Goal: Answer question/provide support: Share knowledge or assist other users

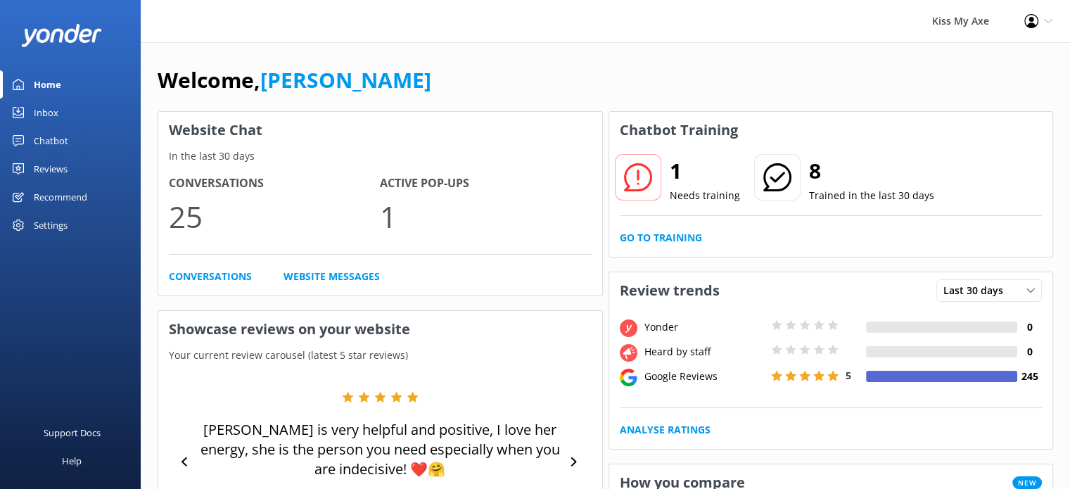
click at [49, 106] on div "Inbox" at bounding box center [46, 112] width 25 height 28
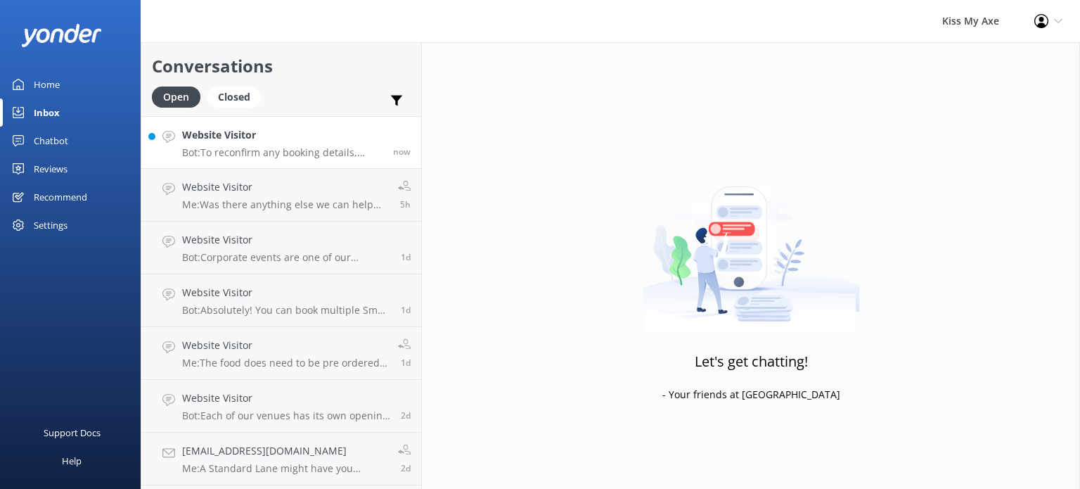
click at [228, 157] on p "Bot: To reconfirm any booking details, you'll need to reach out to our team by …" at bounding box center [282, 152] width 200 height 13
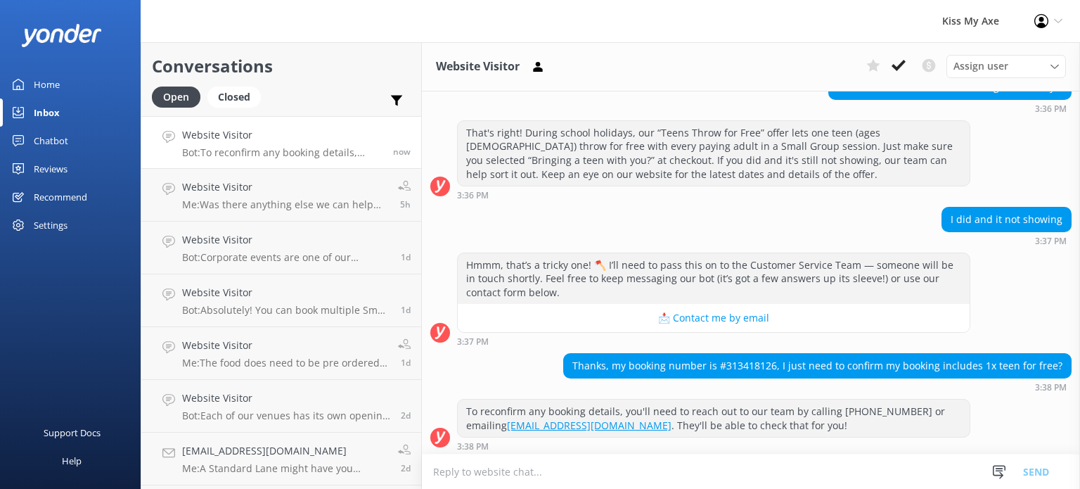
scroll to position [291, 0]
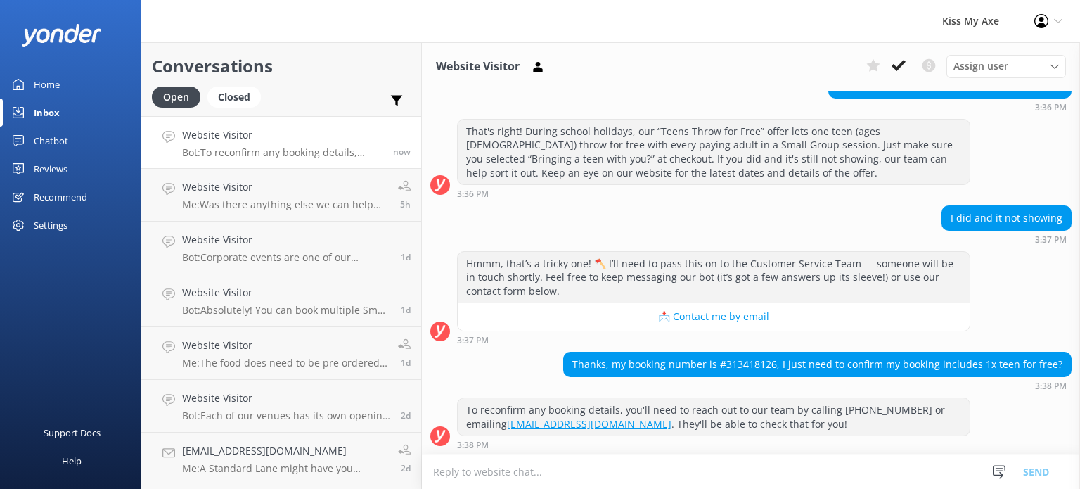
click at [748, 362] on div "Thanks, my booking number is #313418126, I just need to confirm my booking incl…" at bounding box center [817, 364] width 507 height 24
copy div "313418126"
click at [578, 480] on textarea at bounding box center [751, 471] width 658 height 34
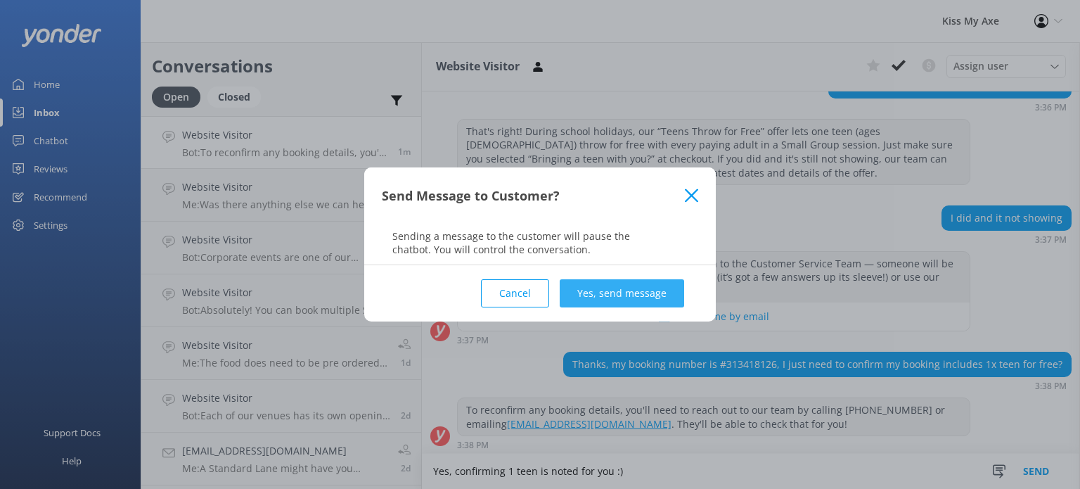
type textarea "Yes, confirming 1 teen is noted for you :)"
click at [654, 286] on button "Yes, send message" at bounding box center [622, 293] width 124 height 28
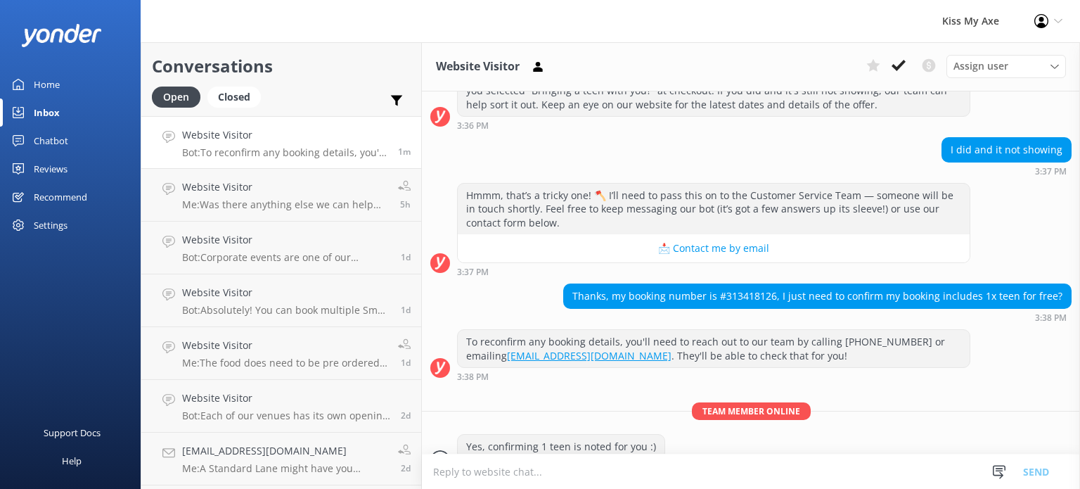
scroll to position [383, 0]
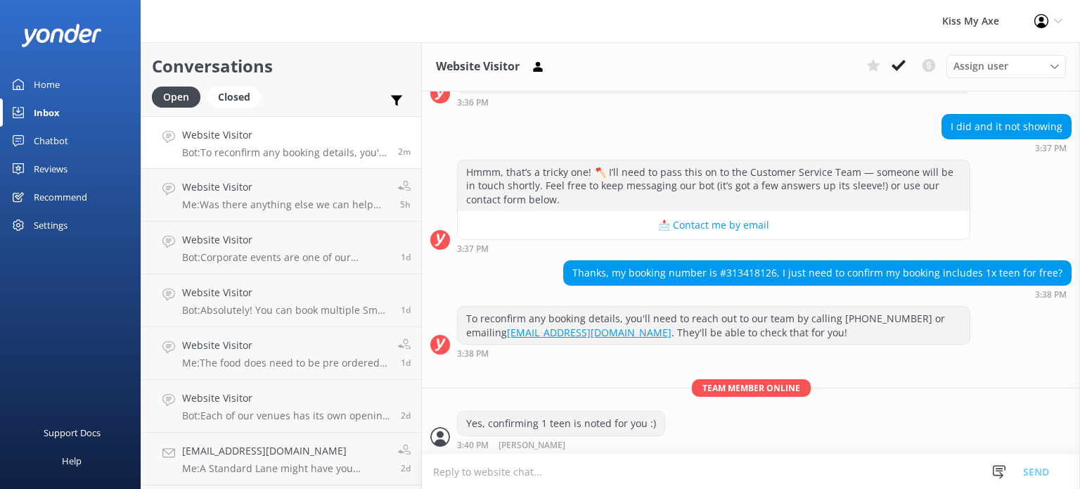
click at [657, 475] on textarea at bounding box center [751, 471] width 658 height 34
type textarea "It only shows paid guests on the confirmation emails, but out internal systems …"
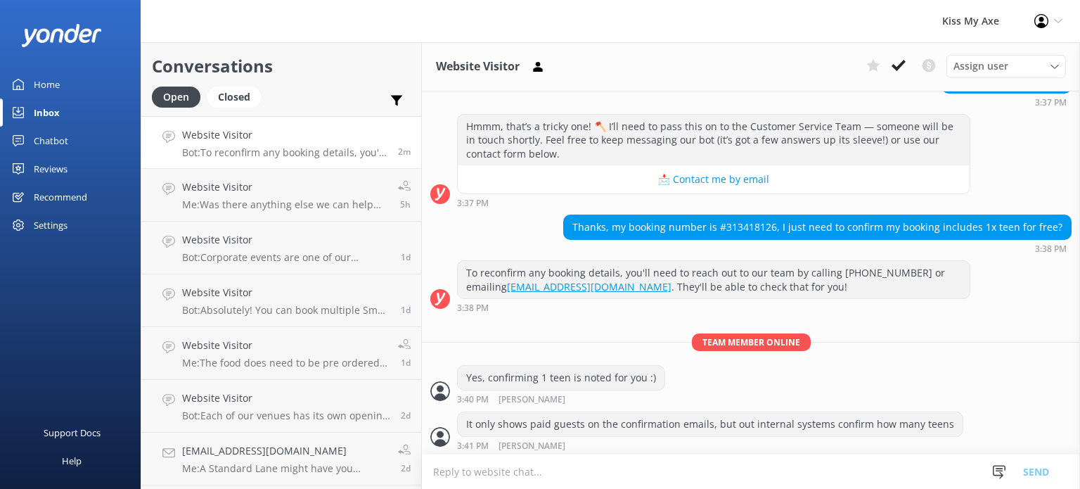
scroll to position [506, 0]
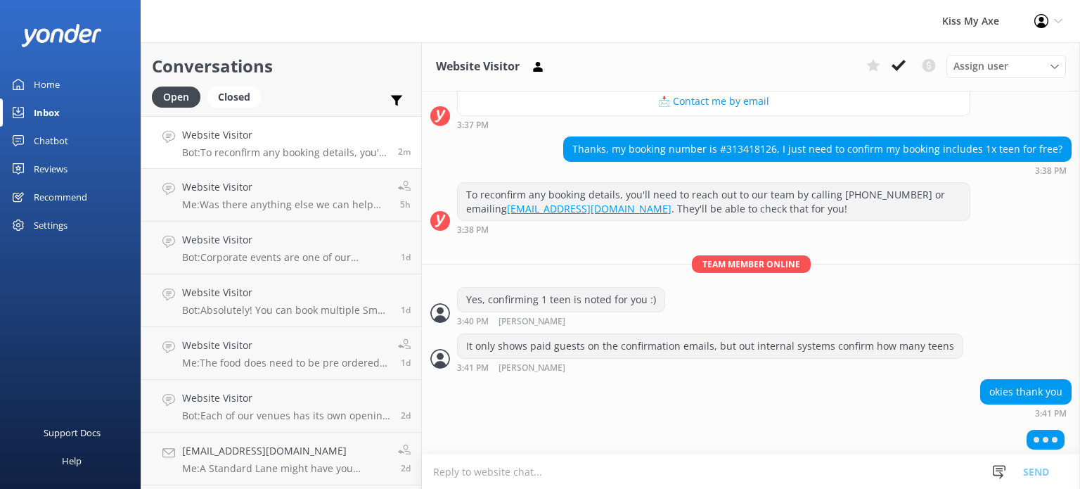
click at [660, 475] on textarea at bounding box center [751, 471] width 658 height 34
type textarea "no worries :)"
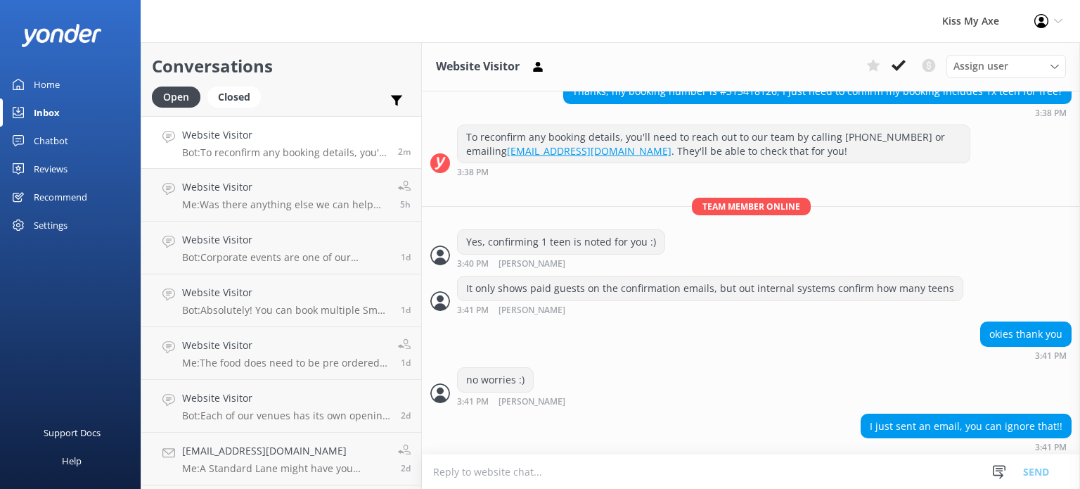
scroll to position [565, 0]
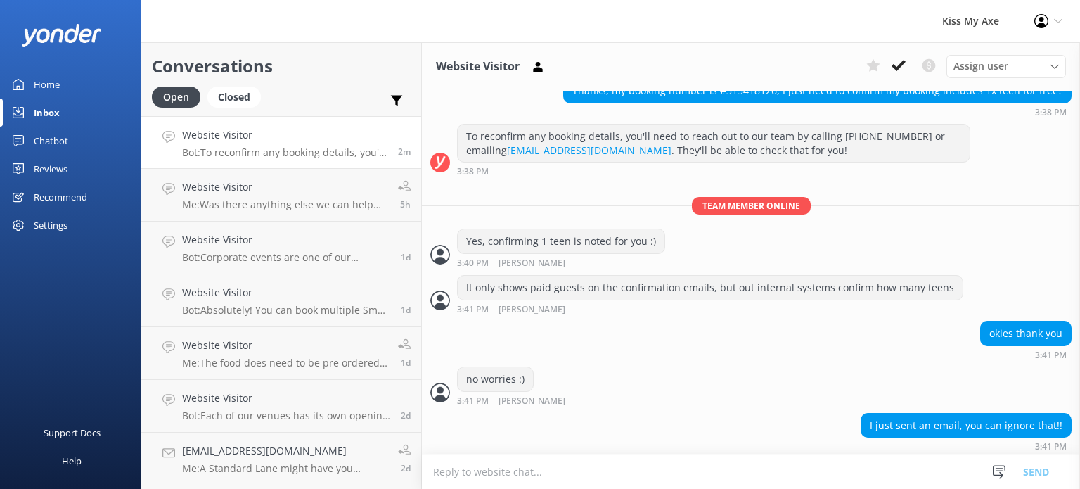
click at [657, 458] on textarea at bounding box center [751, 471] width 658 height 34
type textarea "Okay shall do!"
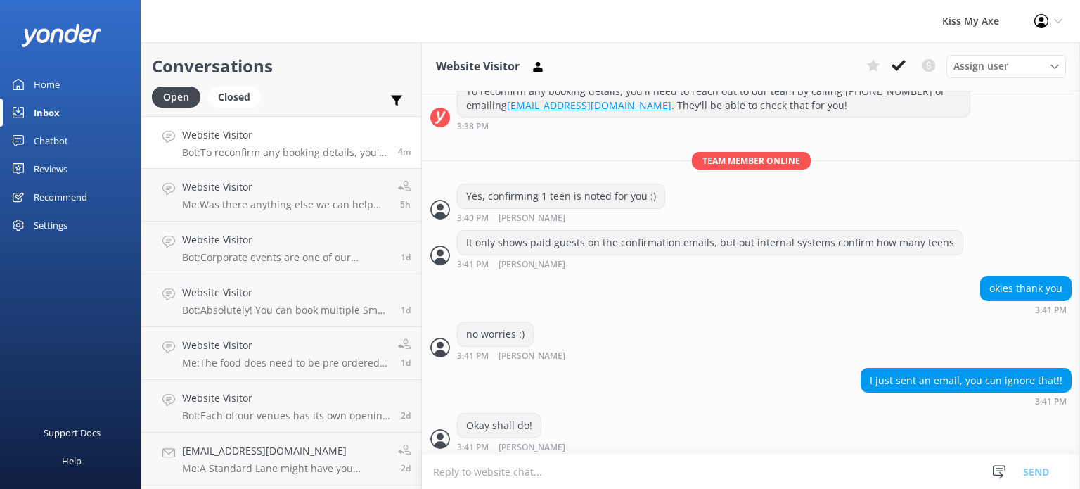
scroll to position [656, 0]
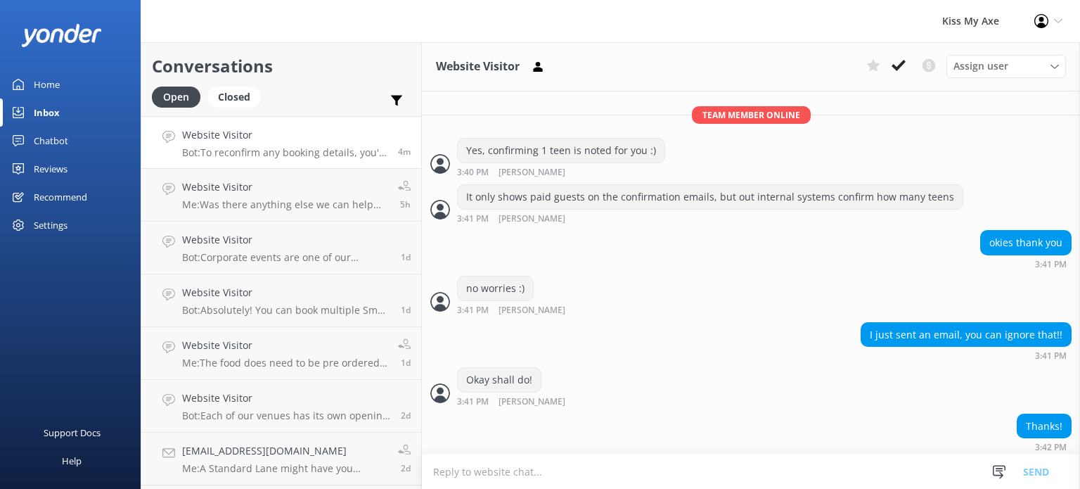
click at [731, 466] on textarea at bounding box center [751, 471] width 658 height 34
type textarea "Have a great day!"
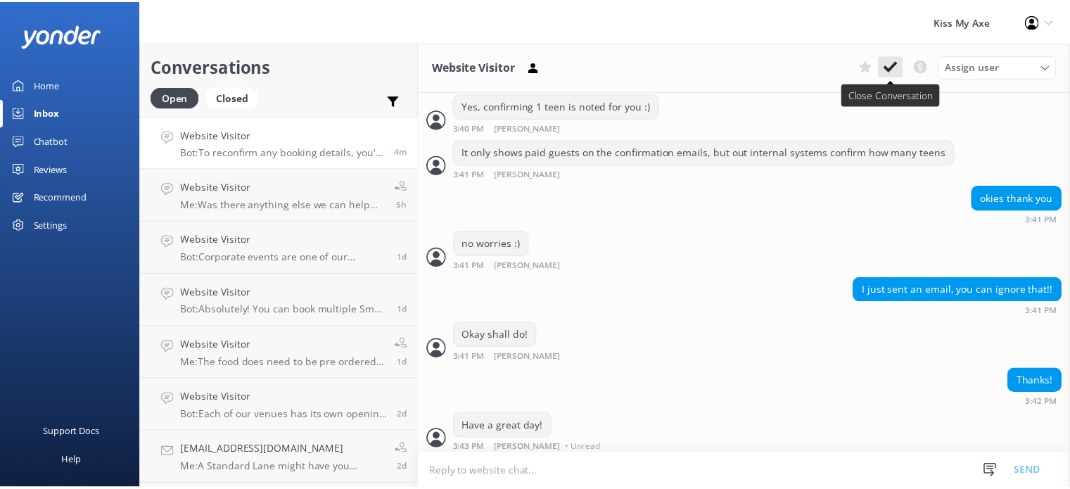
scroll to position [701, 0]
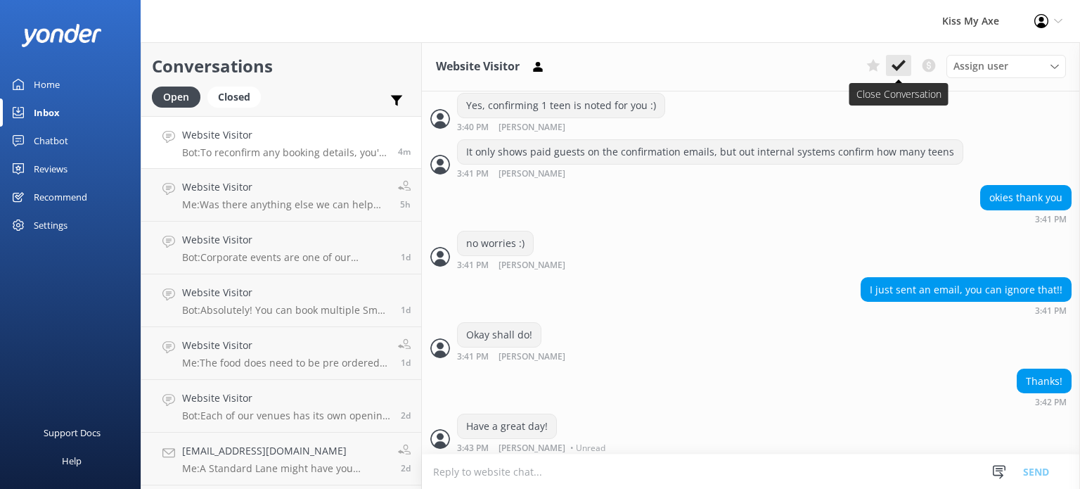
click at [902, 65] on use at bounding box center [899, 65] width 14 height 11
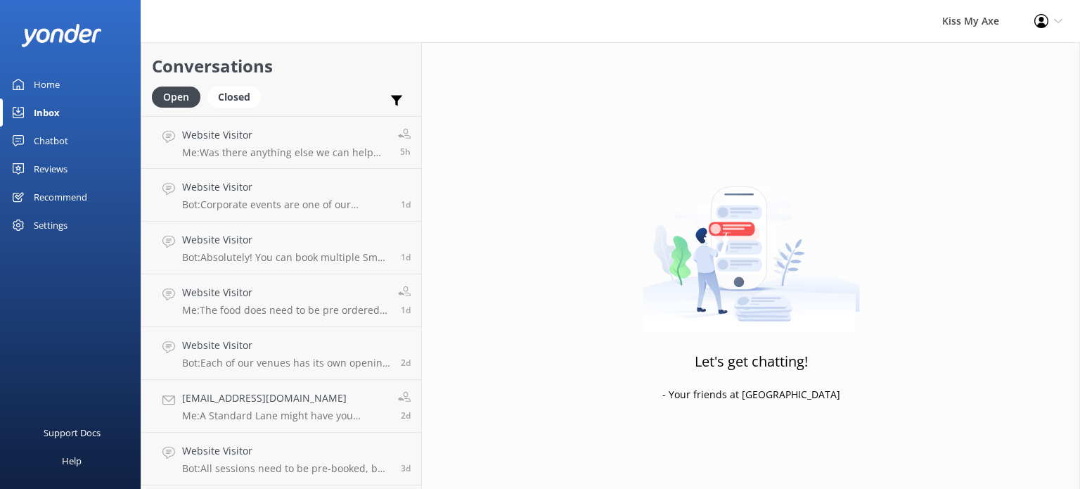
click at [63, 139] on div "Chatbot" at bounding box center [51, 141] width 34 height 28
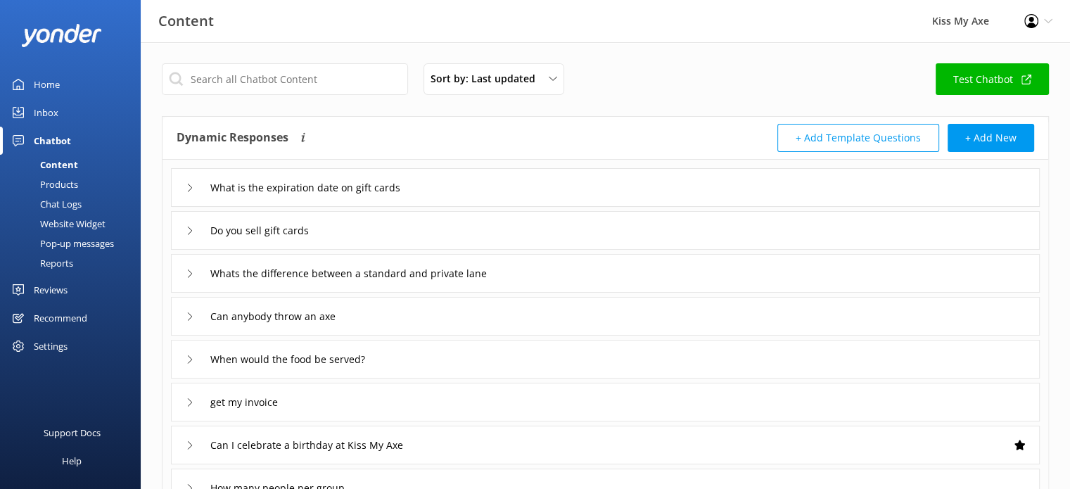
click at [62, 205] on div "Chat Logs" at bounding box center [44, 204] width 73 height 20
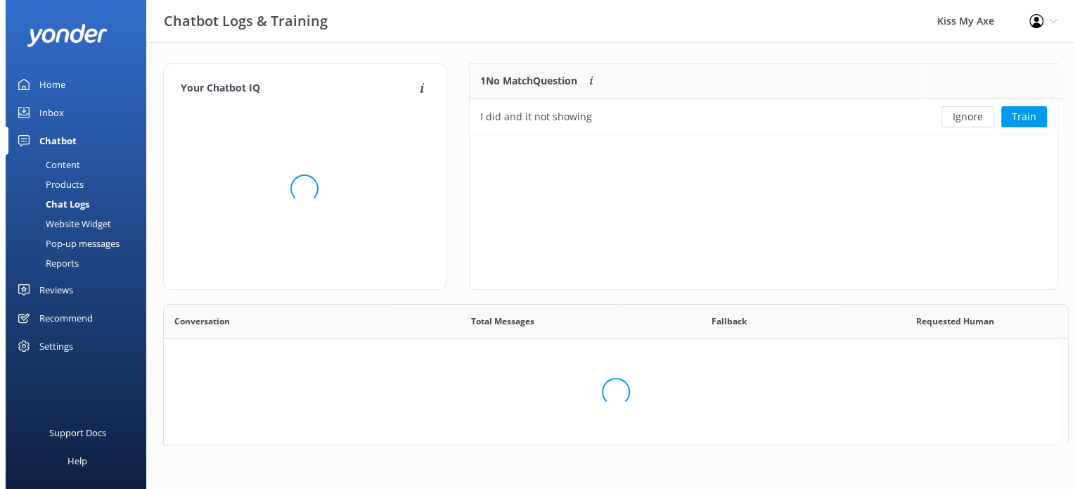
scroll to position [11, 11]
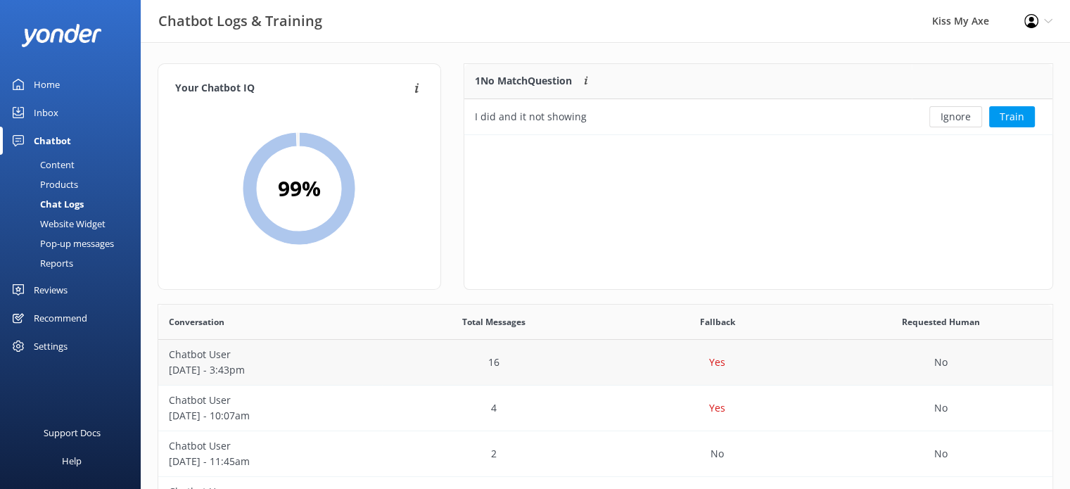
click at [566, 356] on div "16" at bounding box center [494, 363] width 224 height 46
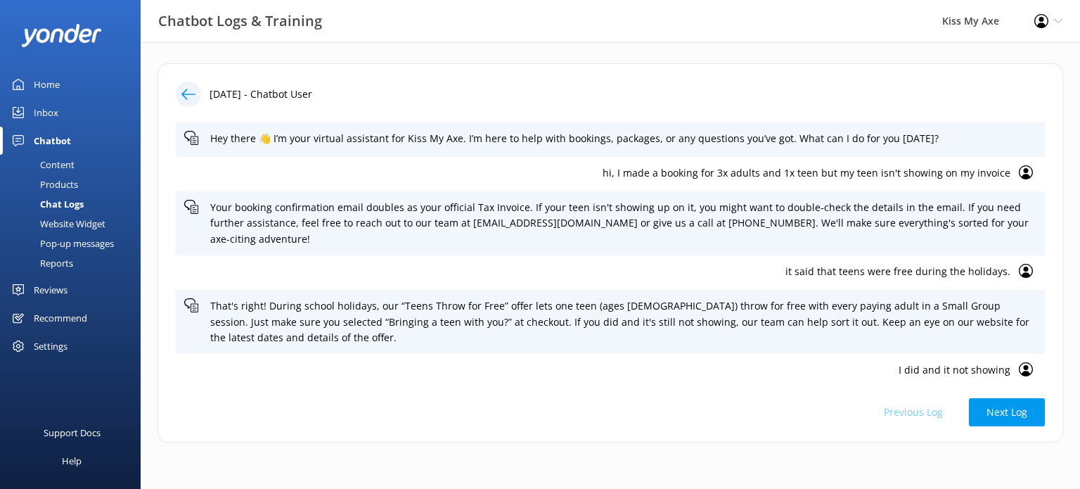
click at [1019, 174] on icon at bounding box center [1026, 172] width 14 height 14
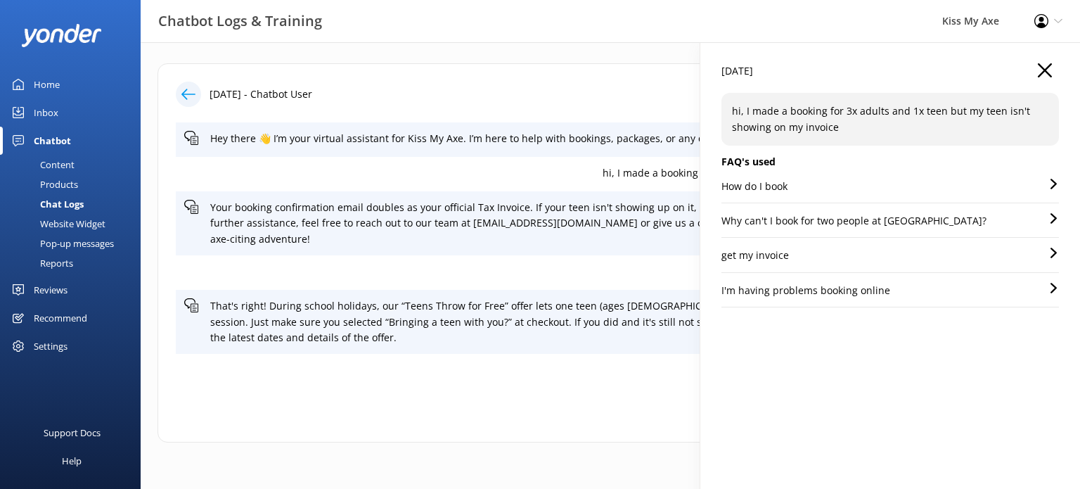
click at [1049, 68] on icon "button" at bounding box center [1045, 70] width 14 height 14
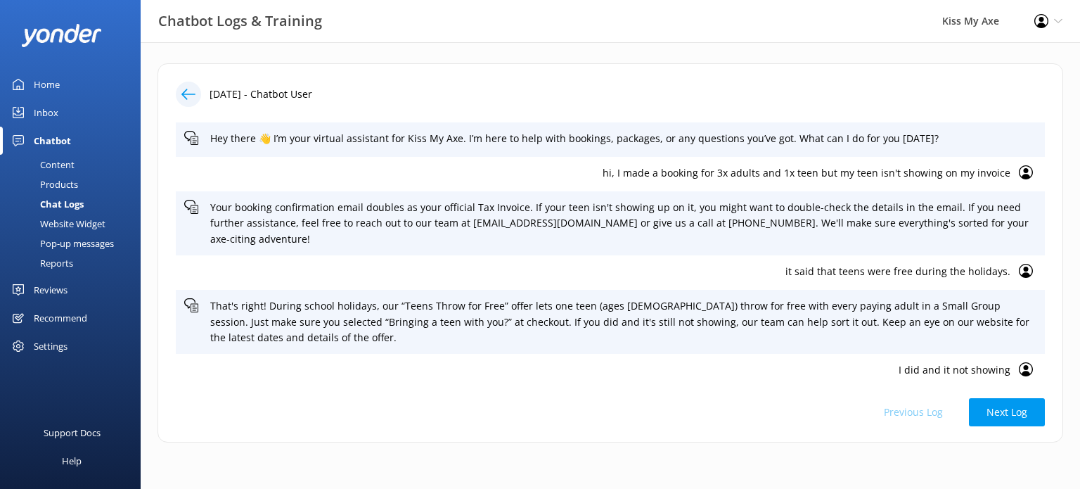
click at [1019, 268] on icon at bounding box center [1026, 271] width 14 height 14
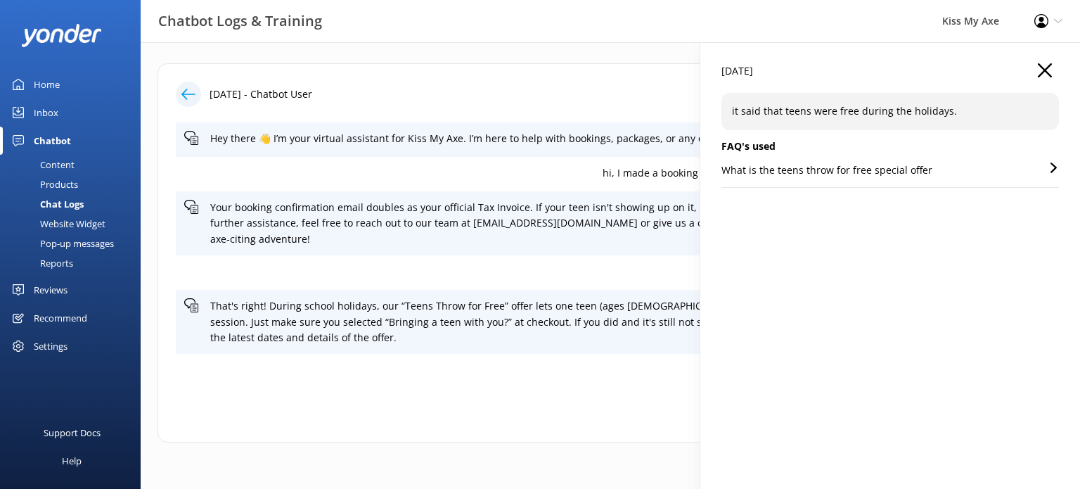
click at [979, 172] on div "What is the teens throw for free special offer" at bounding box center [891, 174] width 338 height 25
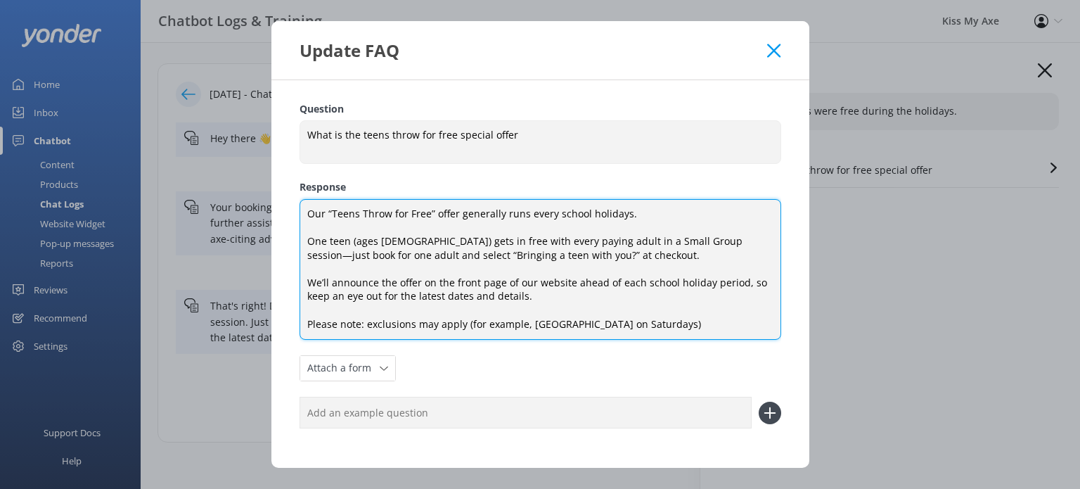
click at [678, 332] on textarea "Our “Teens Throw for Free” offer generally runs every school holidays. One teen…" at bounding box center [541, 269] width 482 height 141
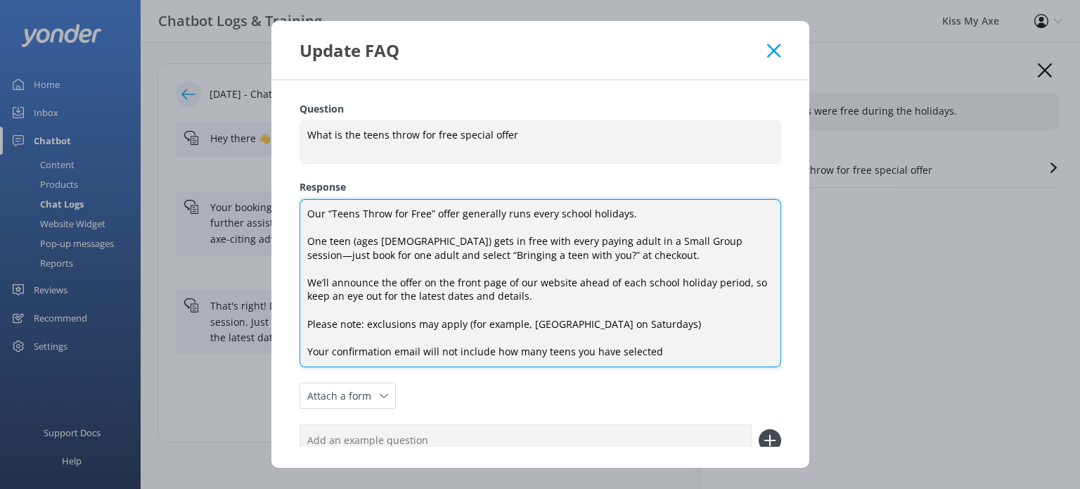
click at [664, 352] on textarea "Our “Teens Throw for Free” offer generally runs every school holidays. One teen…" at bounding box center [541, 283] width 482 height 169
click at [307, 351] on textarea "Our “Teens Throw for Free” offer generally runs every school holidays. One teen…" at bounding box center [541, 283] width 482 height 169
click at [426, 323] on textarea "Our “Teens Throw for Free” offer generally runs every school holidays. One teen…" at bounding box center [541, 283] width 482 height 169
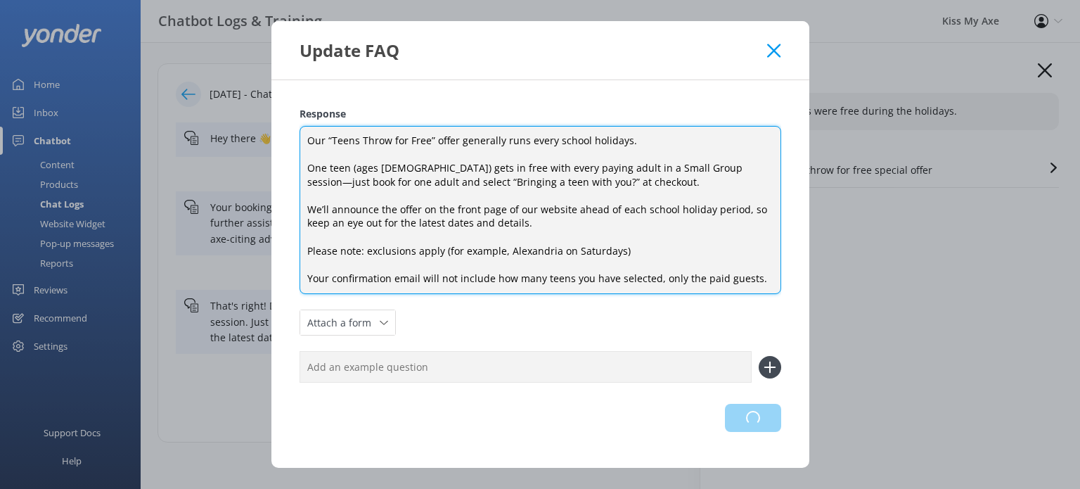
click at [740, 412] on div "Loading.." at bounding box center [541, 418] width 482 height 28
click at [305, 275] on textarea "Our “Teens Throw for Free” offer generally runs every school holidays. One teen…" at bounding box center [541, 210] width 482 height 169
type textarea "Our “Teens Throw for Free” offer generally runs every school holidays. One teen…"
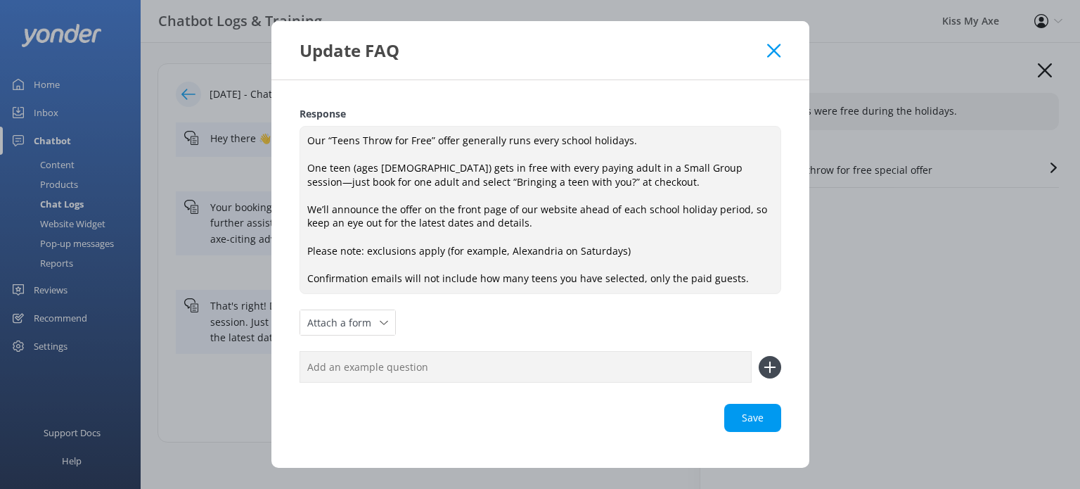
click at [664, 363] on input "text" at bounding box center [526, 367] width 452 height 32
type input "m"
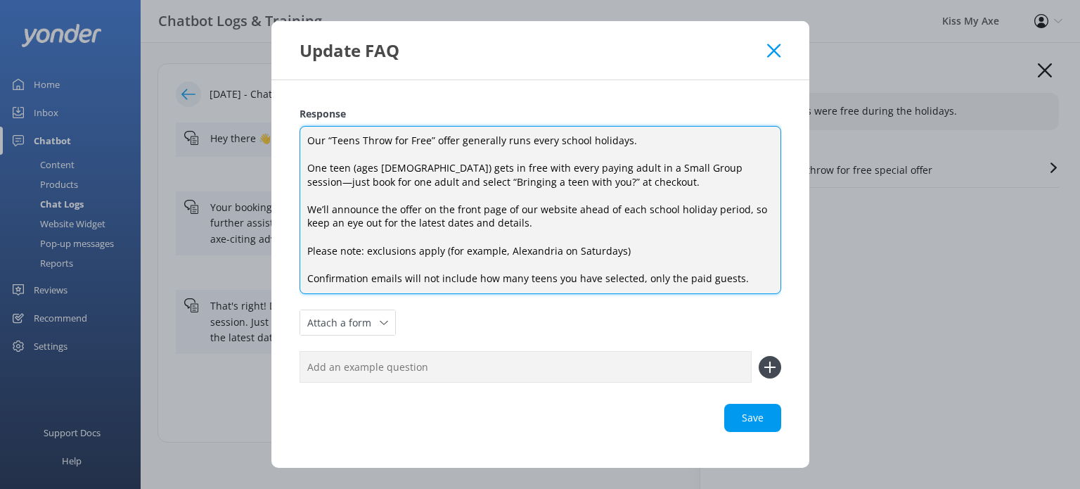
click at [699, 278] on textarea "Our “Teens Throw for Free” offer generally runs every school holidays. One teen…" at bounding box center [541, 210] width 482 height 169
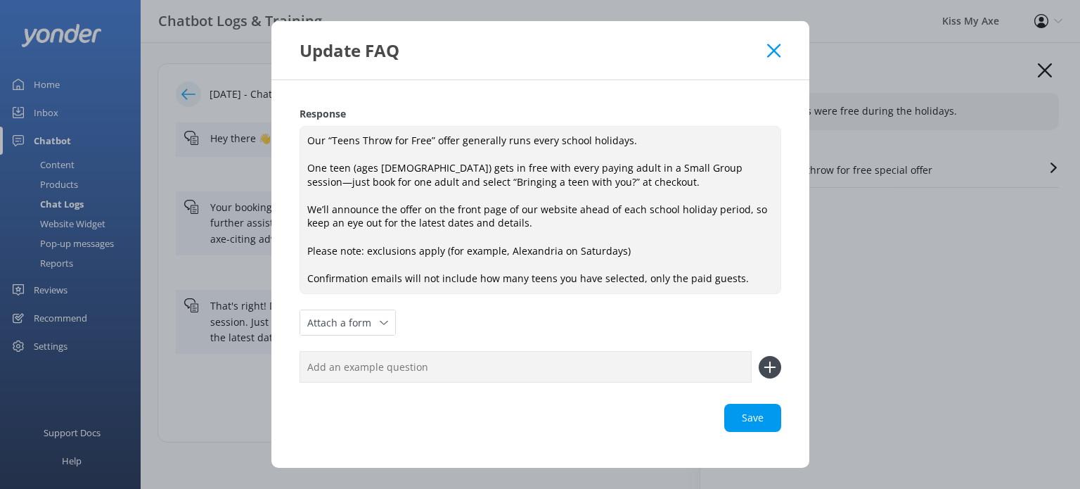
click at [573, 364] on input "text" at bounding box center [526, 367] width 452 height 32
type input "My confirmation email does not include the teens I booked"
click at [759, 369] on icon at bounding box center [770, 367] width 23 height 23
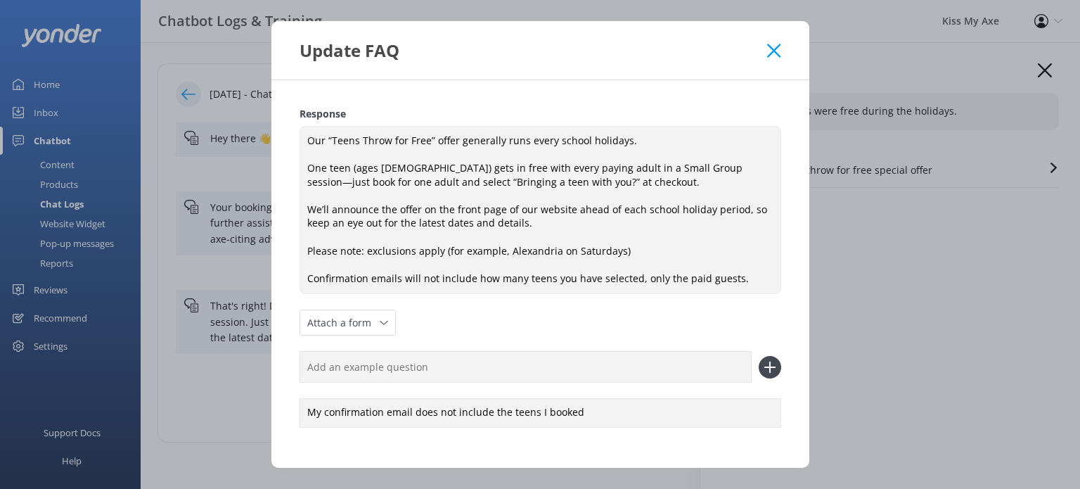
scroll to position [117, 0]
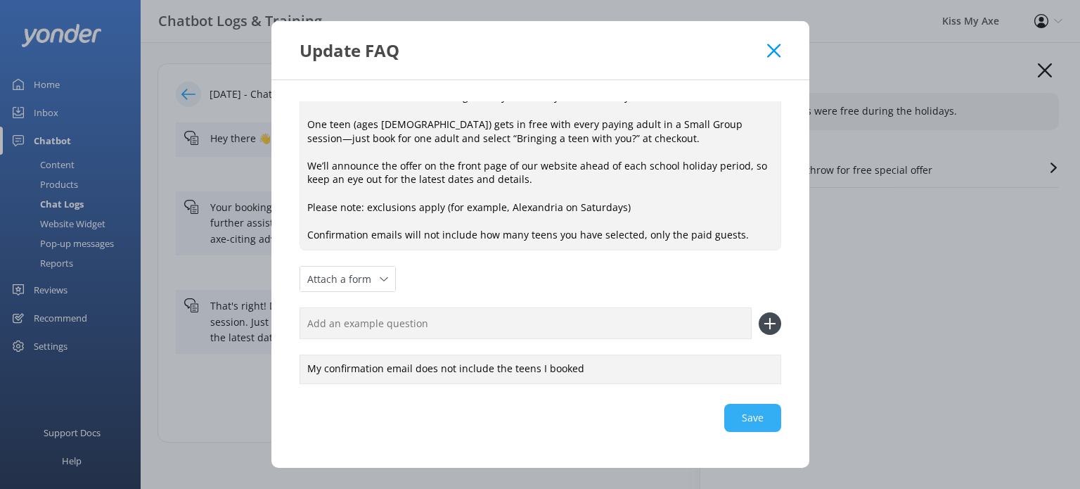
click at [734, 421] on div "Save" at bounding box center [541, 418] width 482 height 28
click at [743, 416] on div "Loading.." at bounding box center [541, 418] width 482 height 28
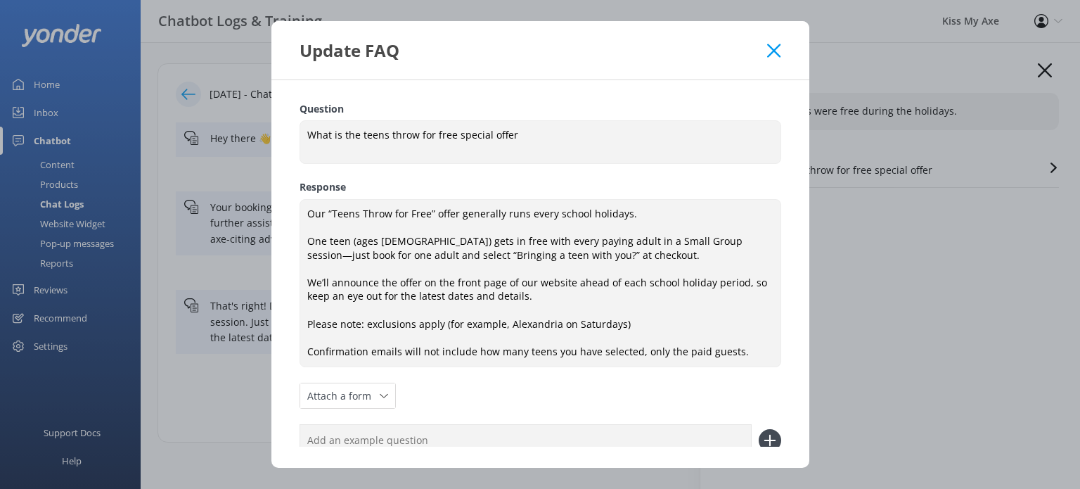
click at [779, 54] on icon at bounding box center [773, 51] width 13 height 14
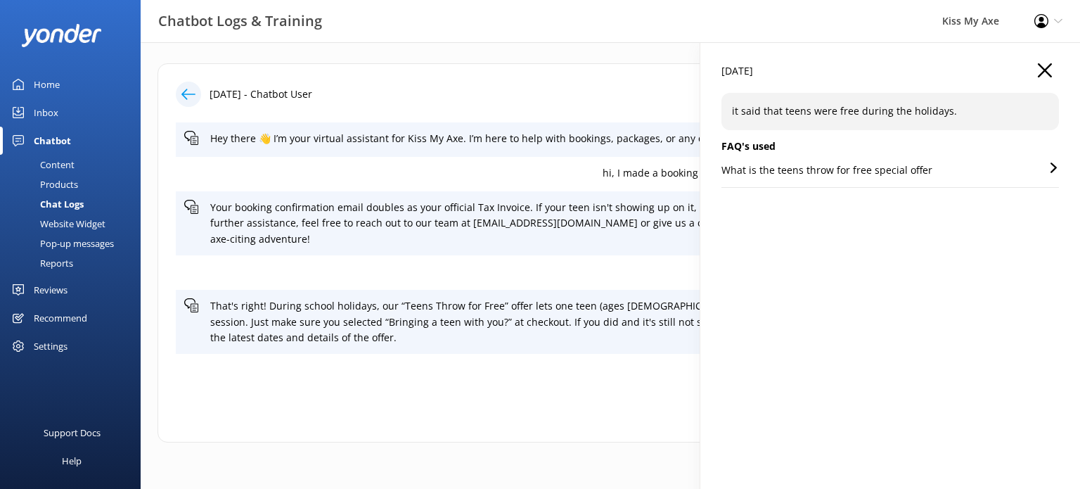
click at [923, 107] on p "it said that teens were free during the holidays." at bounding box center [890, 110] width 317 height 15
click at [1052, 72] on icon "button" at bounding box center [1045, 70] width 14 height 14
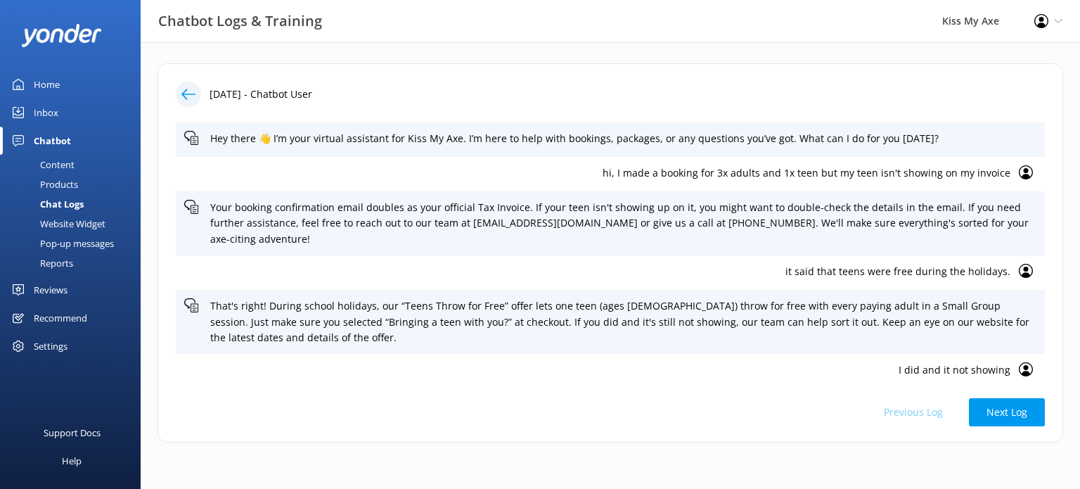
click at [71, 162] on div "Content" at bounding box center [41, 165] width 66 height 20
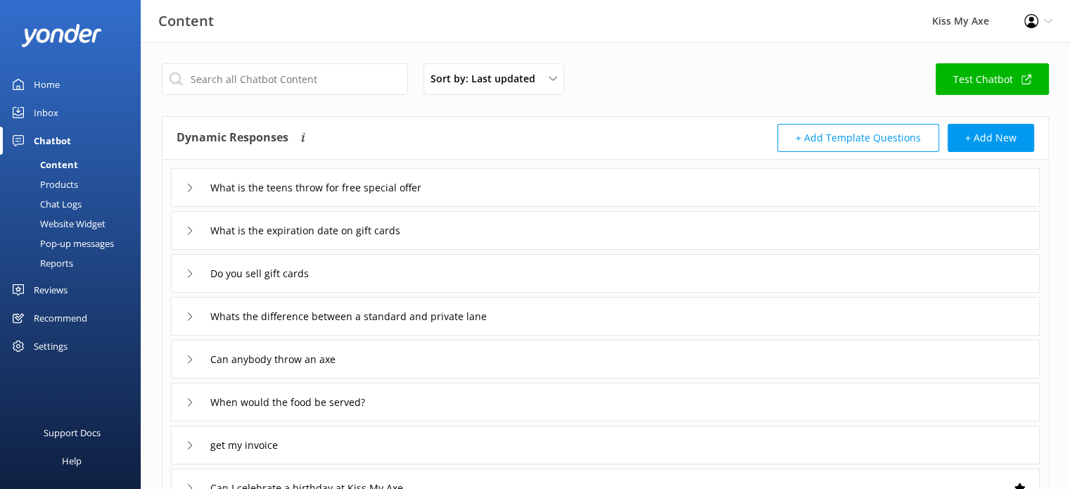
click at [750, 192] on div "What is the teens throw for free special offer" at bounding box center [605, 187] width 869 height 39
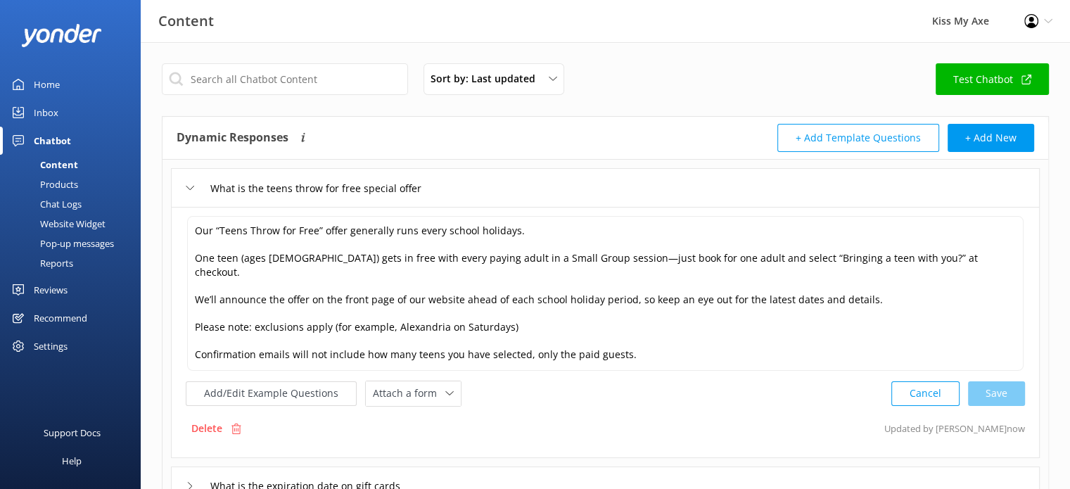
click at [59, 203] on div "Chat Logs" at bounding box center [44, 204] width 73 height 20
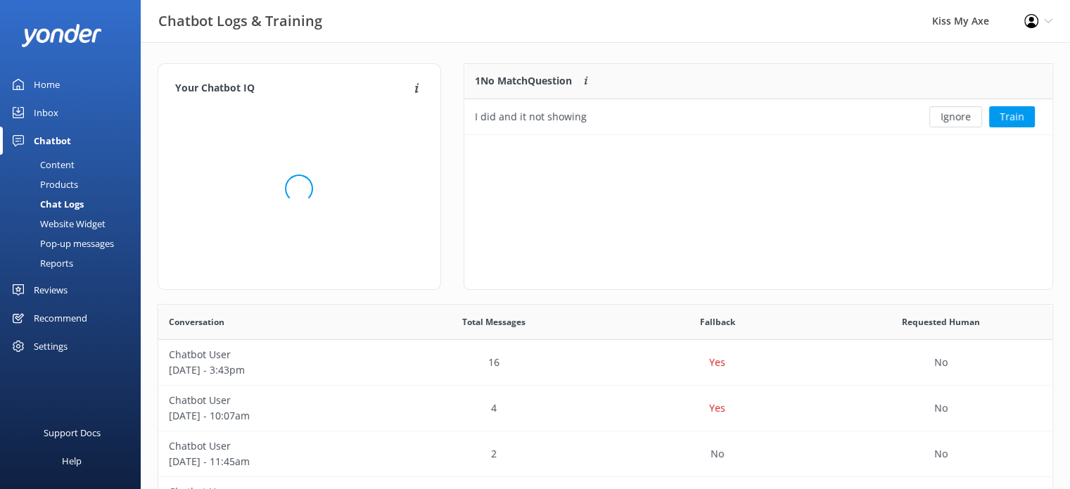
scroll to position [11, 11]
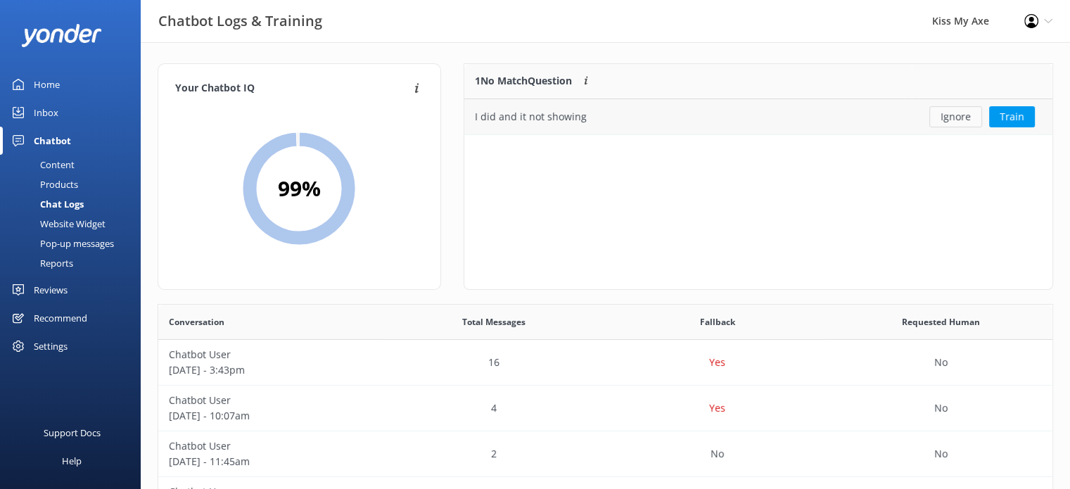
click at [966, 116] on button "Ignore" at bounding box center [955, 116] width 53 height 21
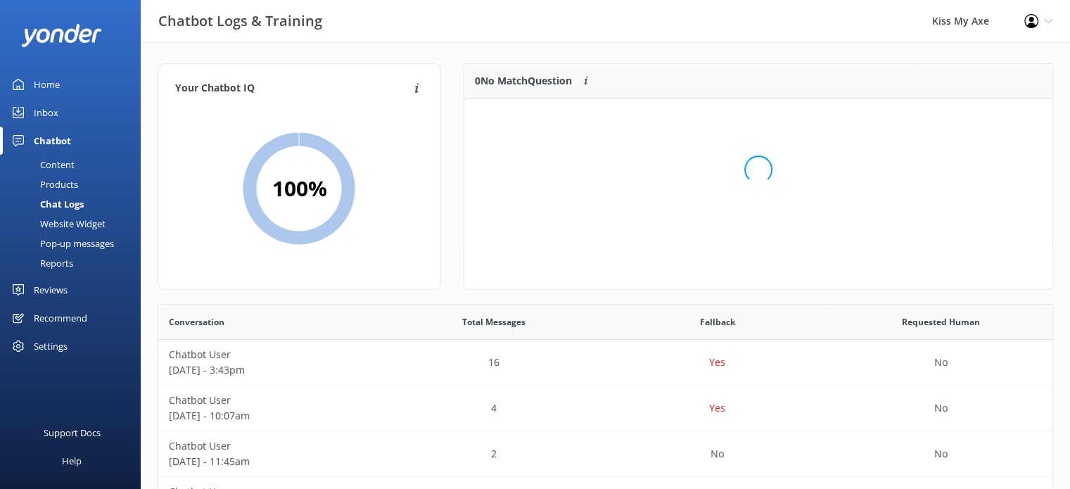
scroll to position [165, 577]
